Goal: Information Seeking & Learning: Learn about a topic

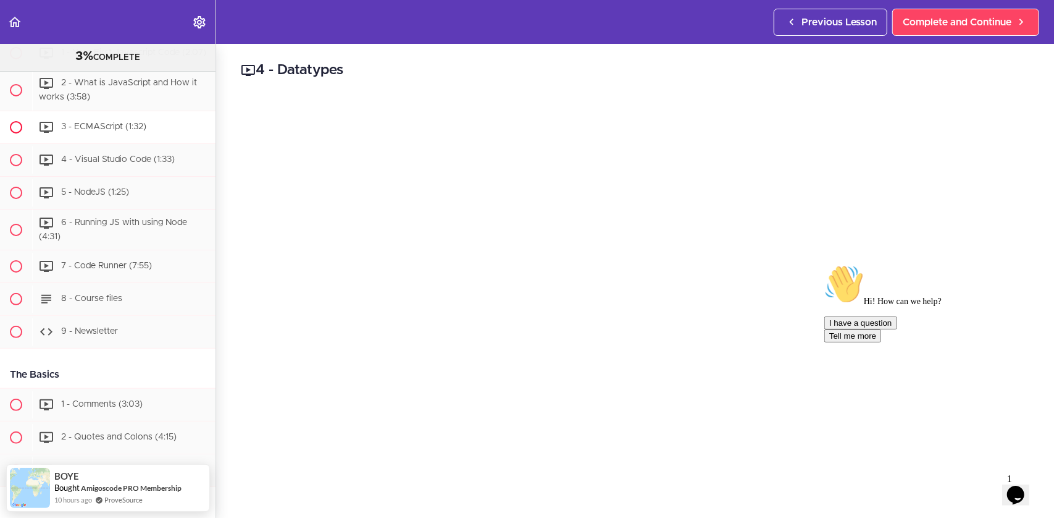
scroll to position [185, 0]
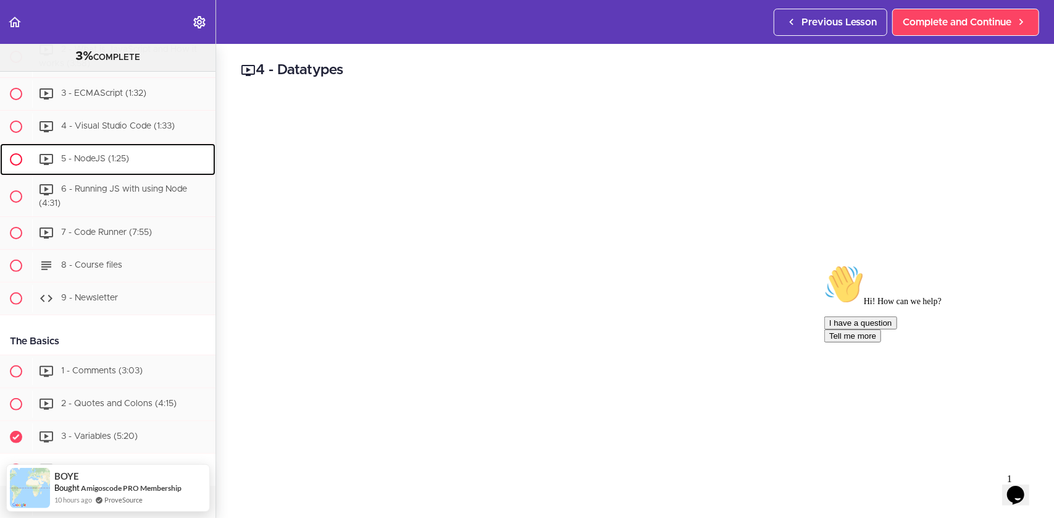
click at [105, 163] on span "5 - NodeJS (1:25)" at bounding box center [95, 158] width 68 height 9
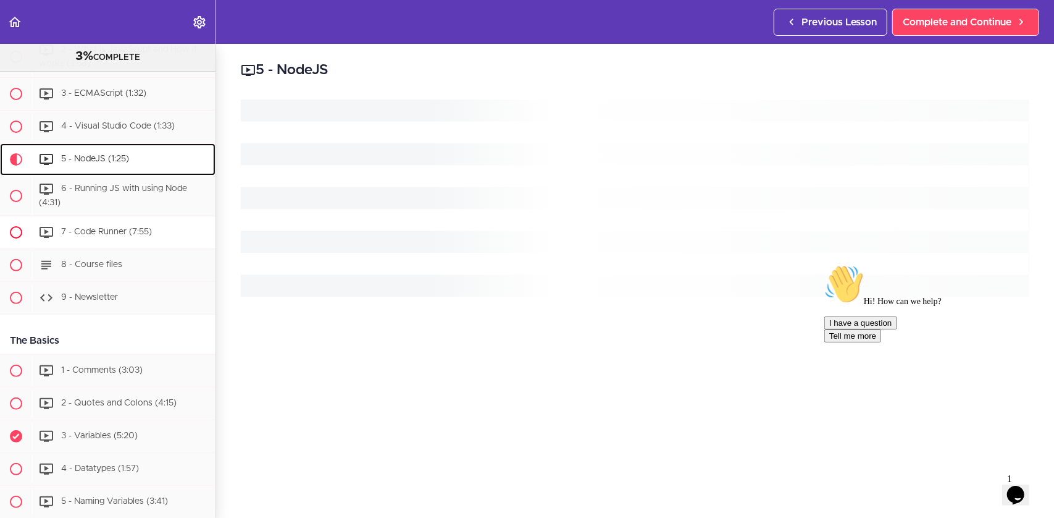
scroll to position [245, 0]
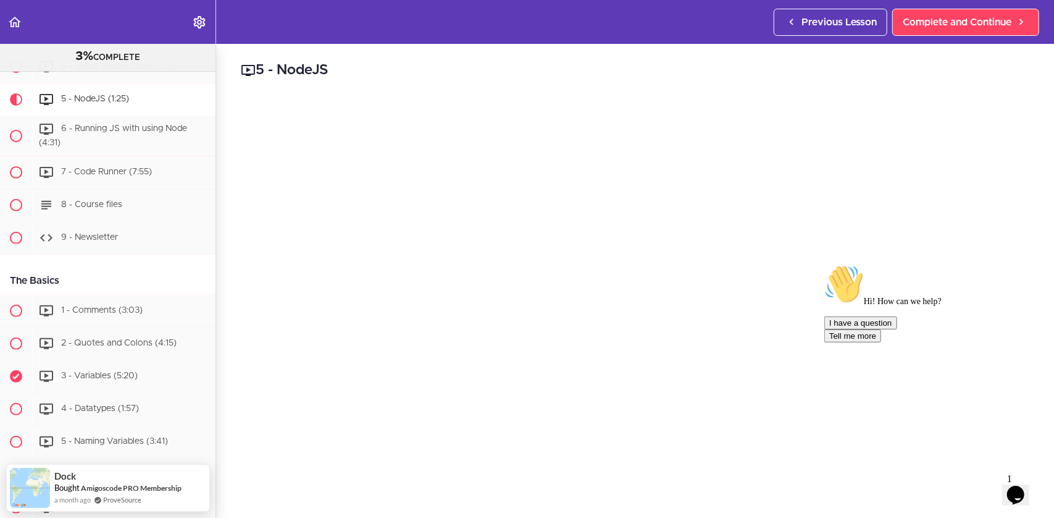
click at [824, 264] on icon "Chat attention grabber" at bounding box center [824, 264] width 0 height 0
click at [982, 485] on icon "Close" at bounding box center [982, 490] width 0 height 11
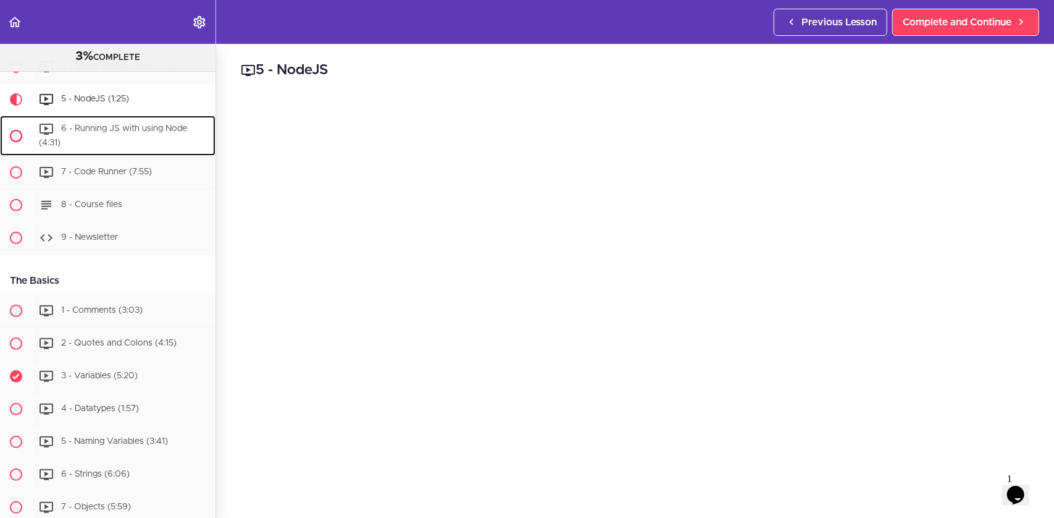
click at [134, 137] on span "6 - Running JS with using Node (4:31)" at bounding box center [113, 135] width 148 height 23
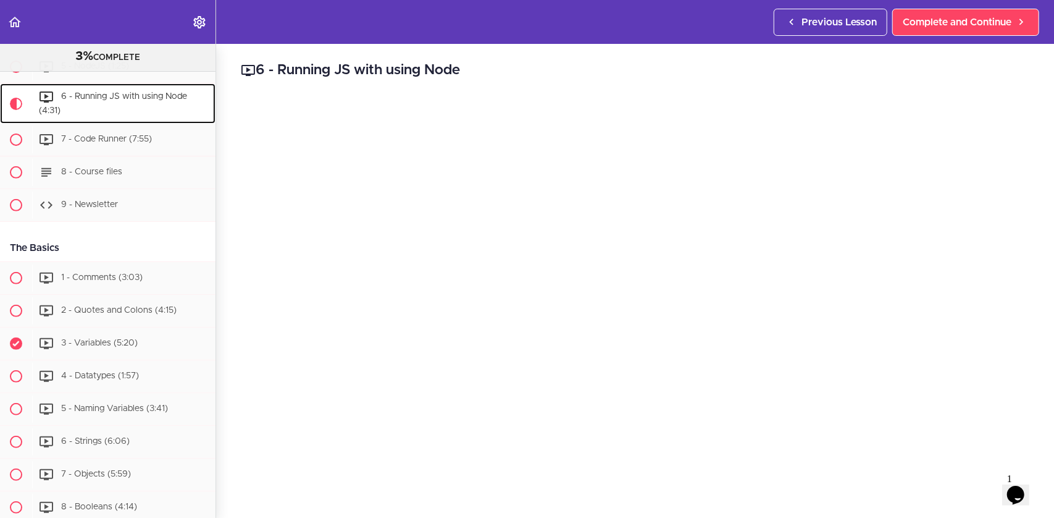
scroll to position [278, 0]
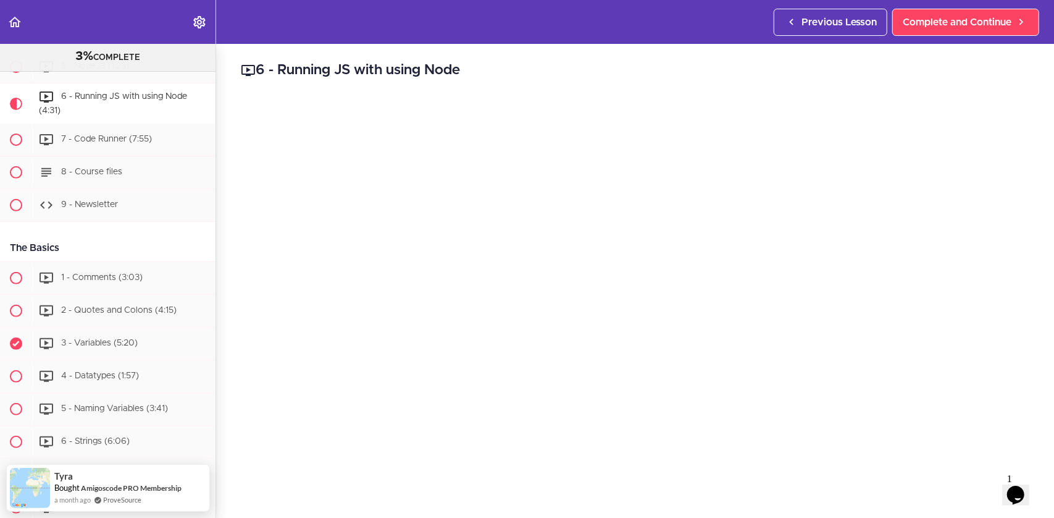
click at [1024, 485] on icon "$i18n('chat', 'chat_widget')" at bounding box center [1015, 494] width 17 height 19
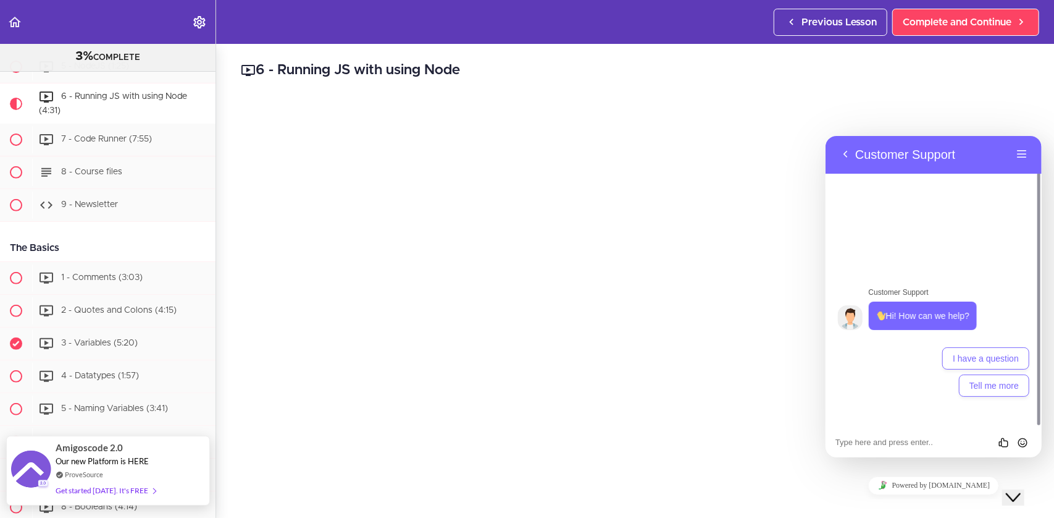
click at [106, 465] on span "Our new Platform is HERE" at bounding box center [102, 461] width 93 height 10
click at [110, 463] on span "Our new Platform is HERE" at bounding box center [102, 461] width 93 height 10
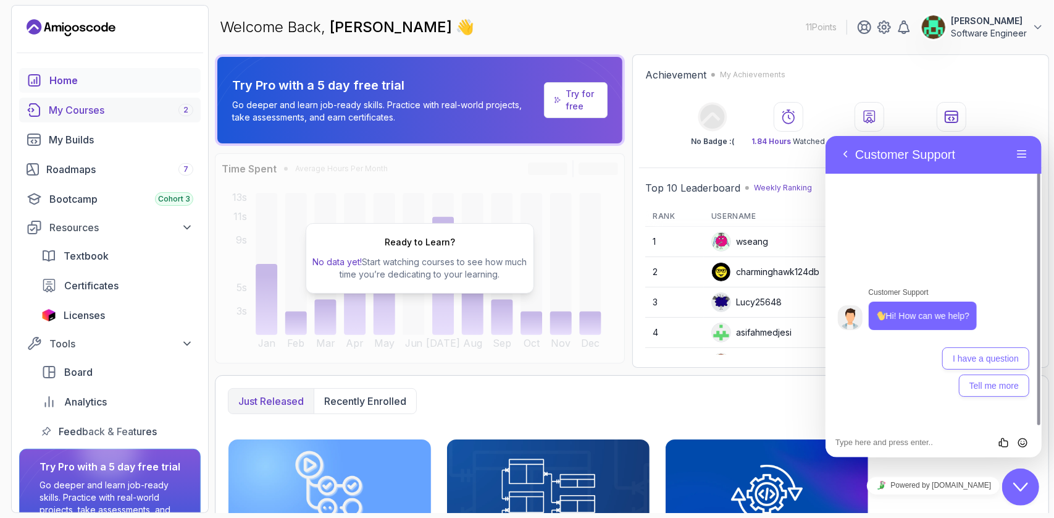
click at [84, 107] on div "My Courses 2" at bounding box center [121, 110] width 145 height 15
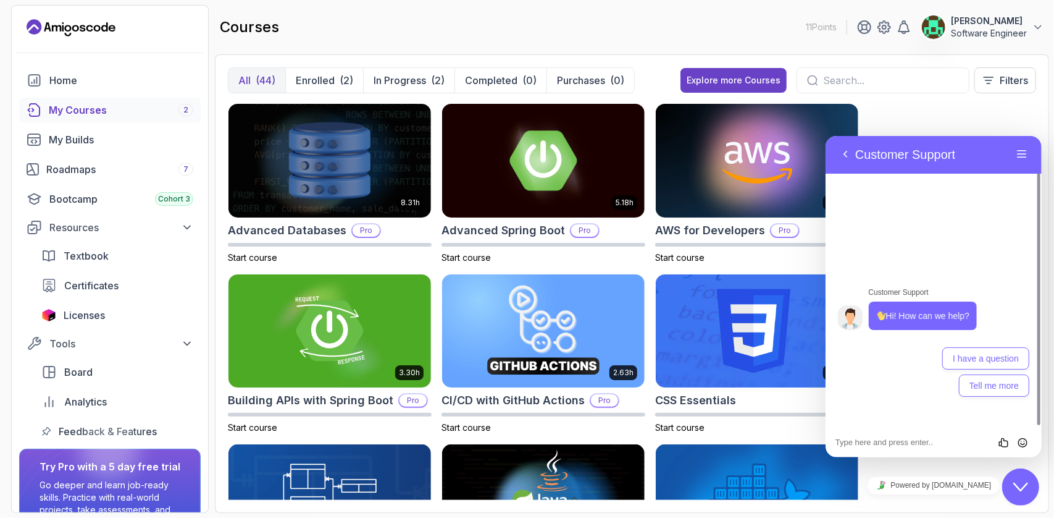
click at [1019, 485] on icon "Close Chat This icon closes the chat window." at bounding box center [1020, 486] width 15 height 15
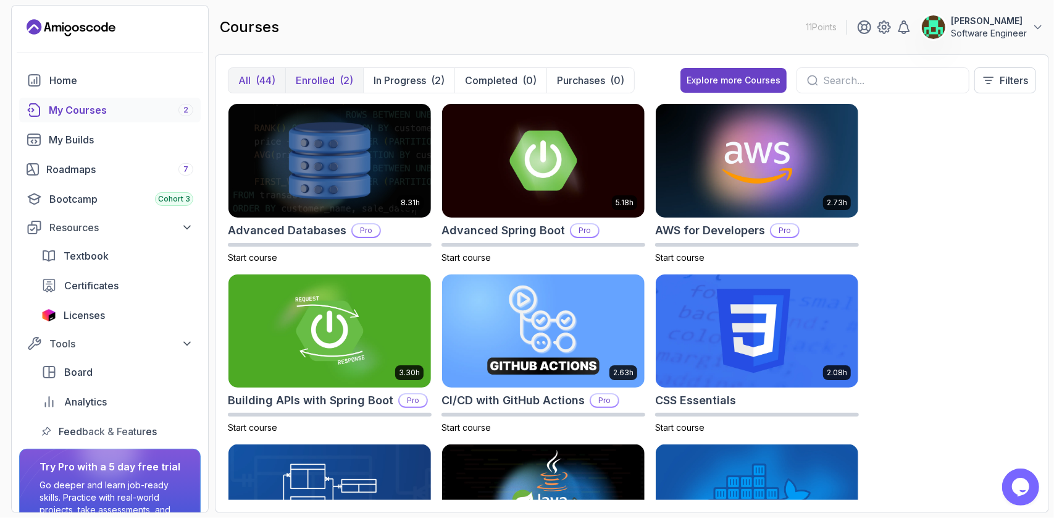
click at [328, 81] on p "Enrolled" at bounding box center [315, 80] width 39 height 15
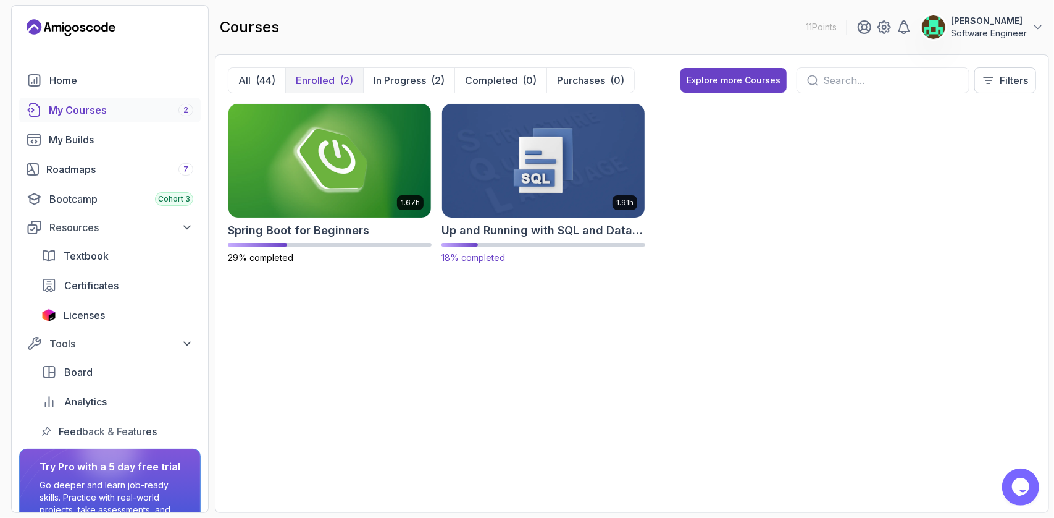
click at [549, 167] on img at bounding box center [543, 160] width 212 height 119
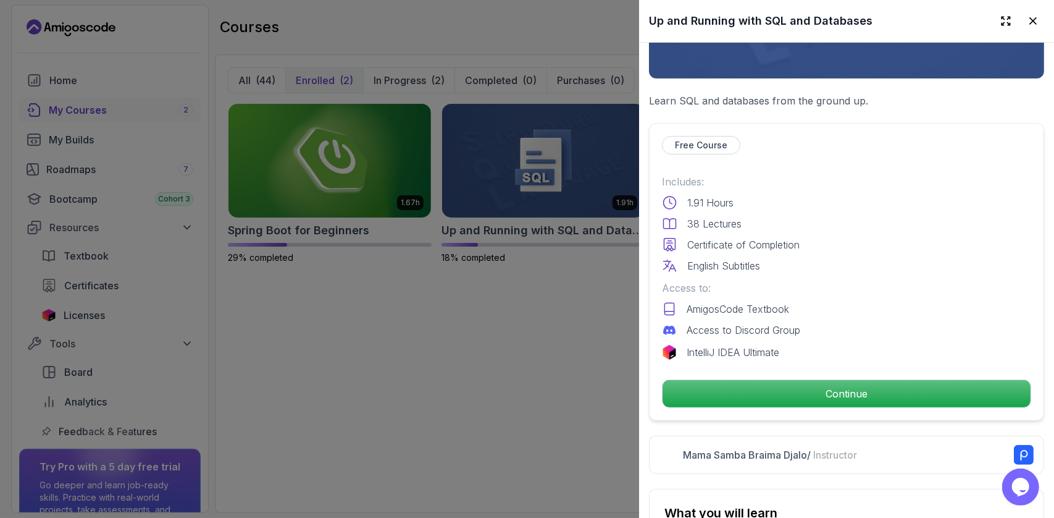
scroll to position [185, 0]
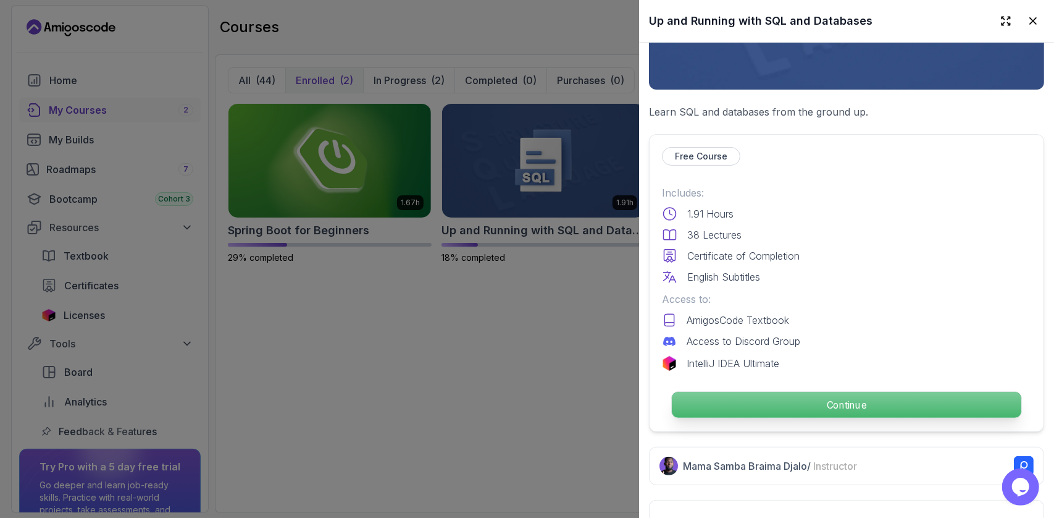
click at [851, 398] on p "Continue" at bounding box center [847, 405] width 350 height 26
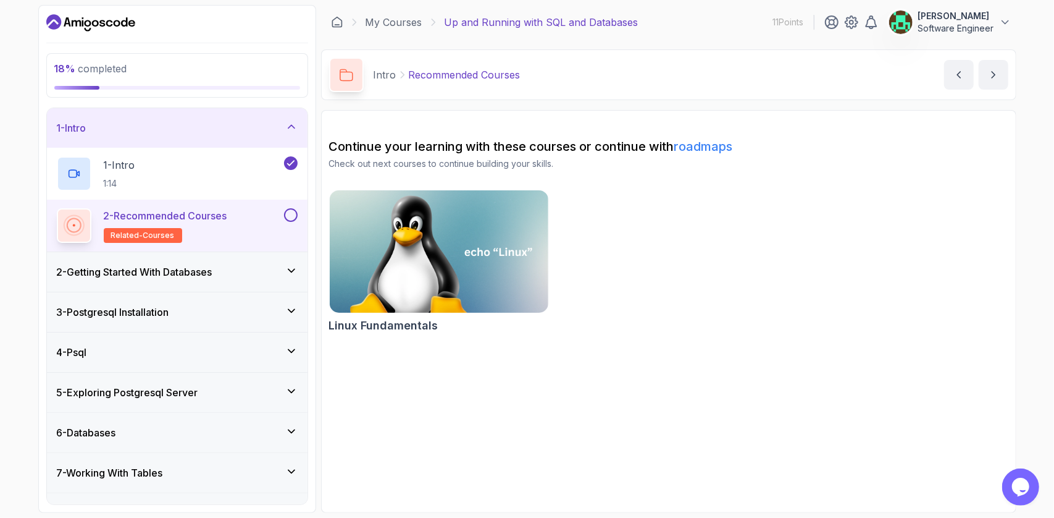
click at [195, 271] on h3 "2 - Getting Started With Databases" at bounding box center [135, 271] width 156 height 15
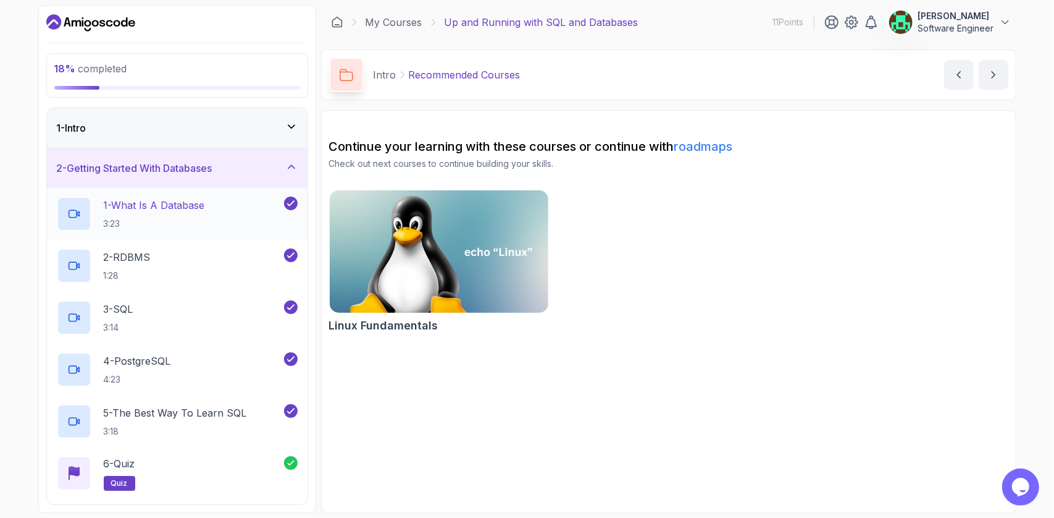
click at [182, 212] on h2 "1 - What Is A Database 3:23" at bounding box center [154, 214] width 101 height 32
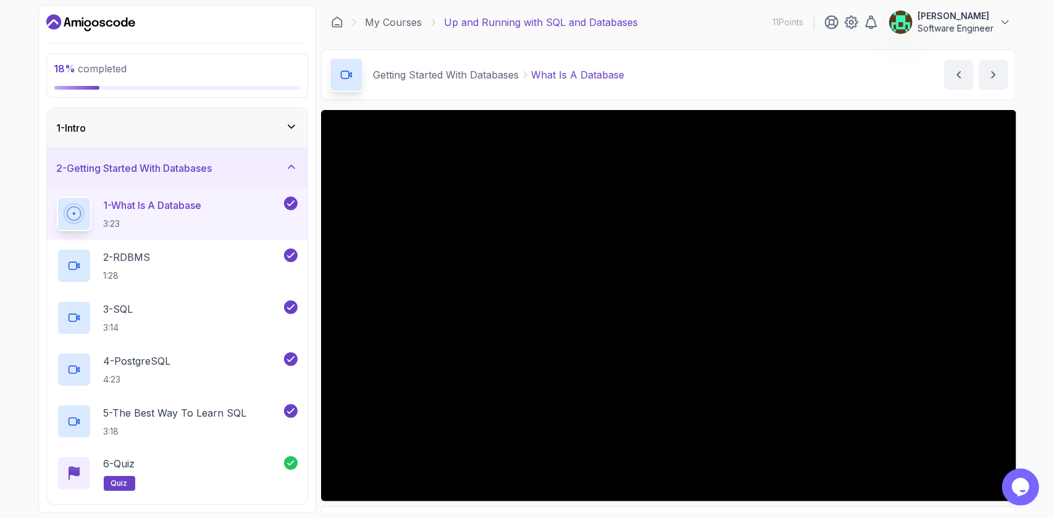
click at [216, 122] on div "1 - Intro" at bounding box center [177, 127] width 241 height 15
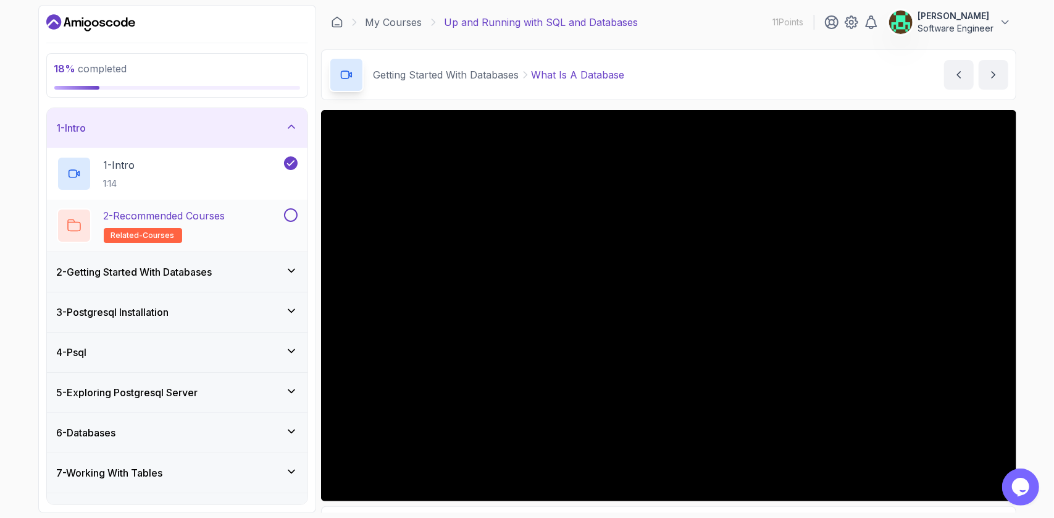
click at [290, 214] on button at bounding box center [291, 215] width 14 height 14
click at [290, 214] on icon at bounding box center [290, 215] width 11 height 12
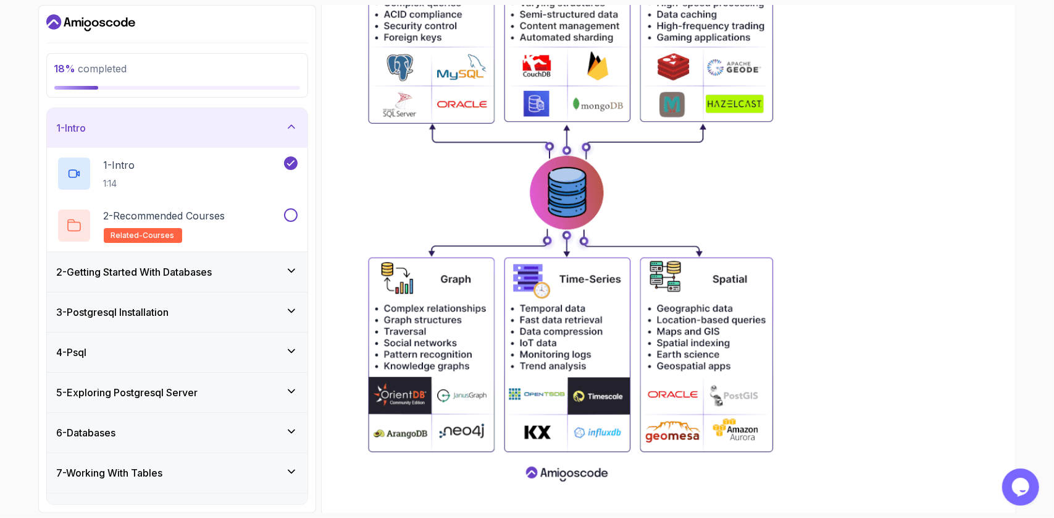
scroll to position [714, 0]
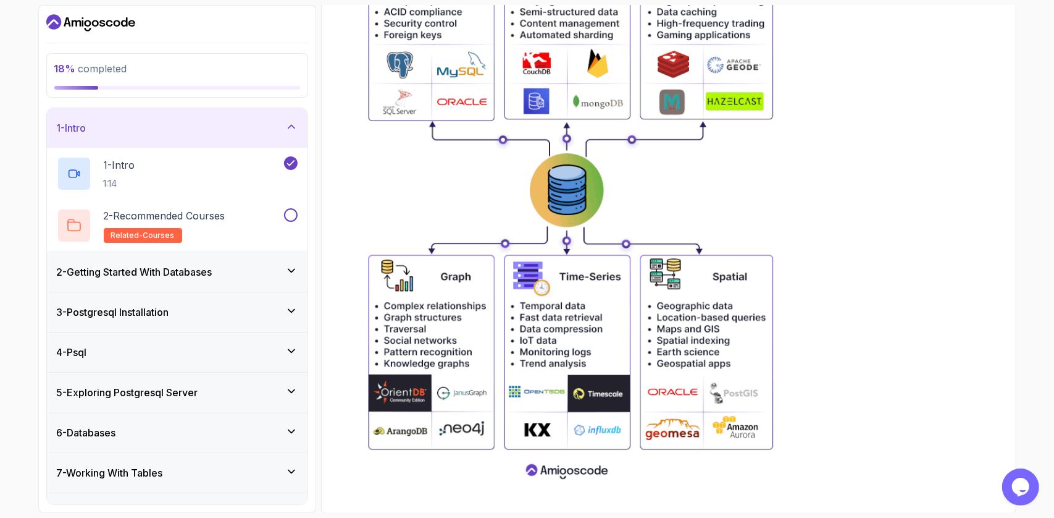
click at [163, 269] on h3 "2 - Getting Started With Databases" at bounding box center [135, 271] width 156 height 15
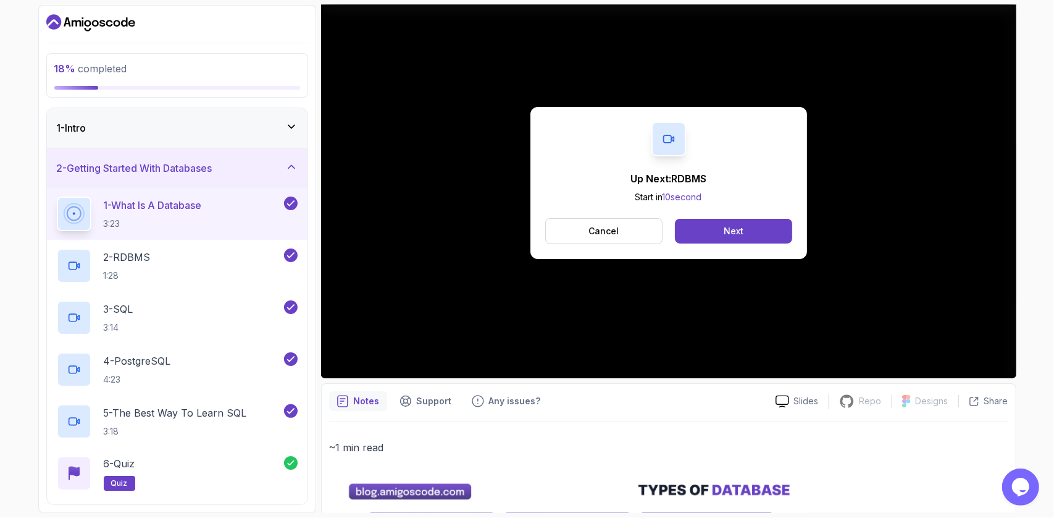
scroll to position [124, 0]
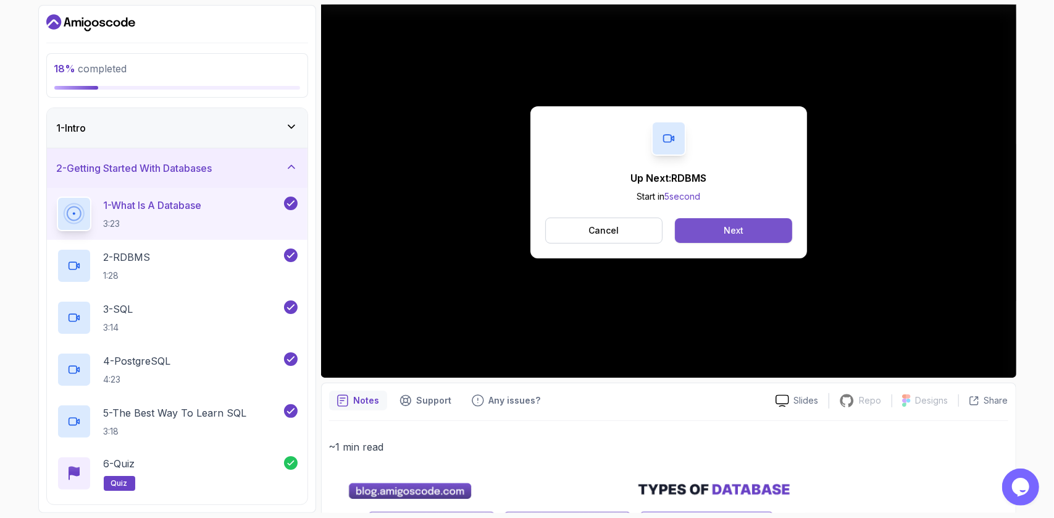
click at [742, 228] on div "Next" at bounding box center [734, 230] width 20 height 12
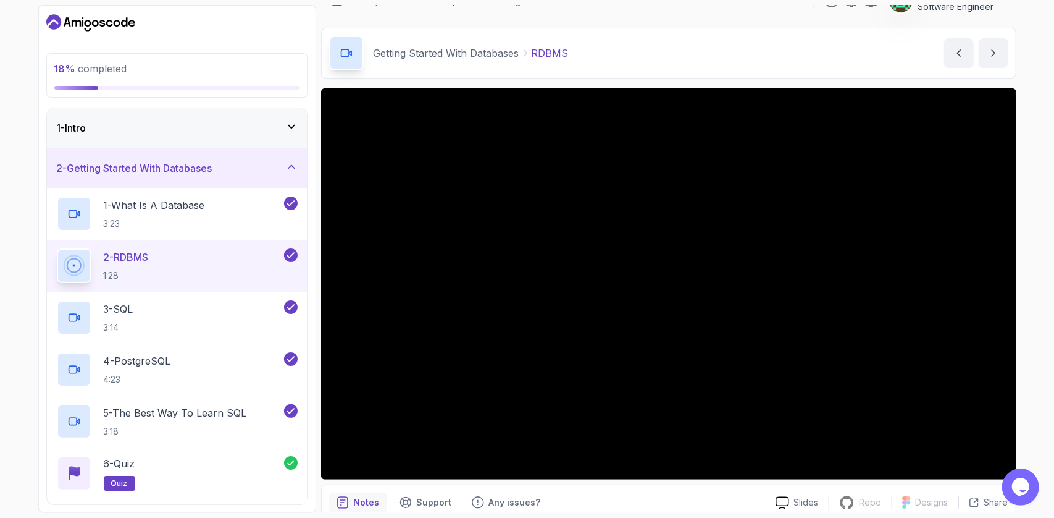
scroll to position [62, 0]
